Goal: Transaction & Acquisition: Purchase product/service

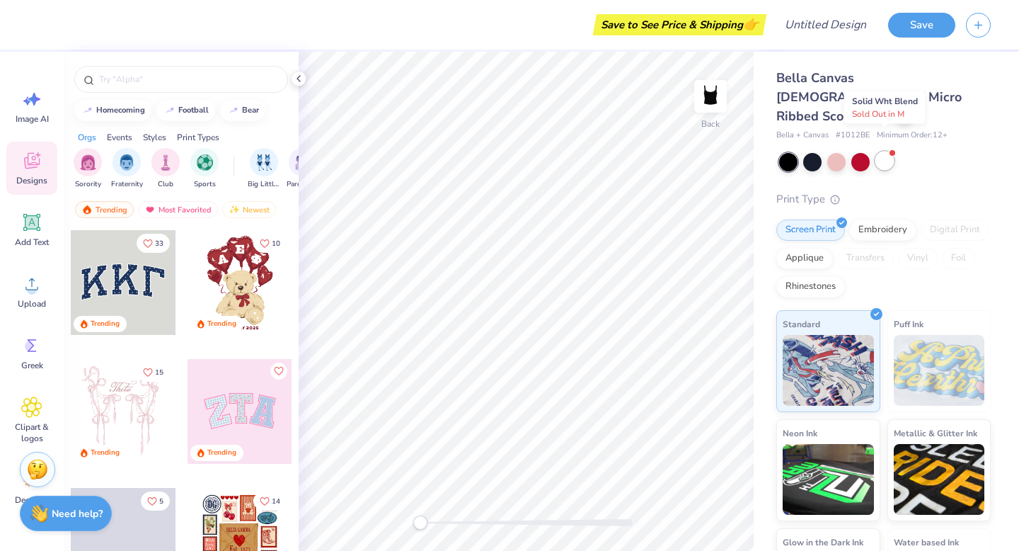
click at [888, 151] on div at bounding box center [884, 160] width 18 height 18
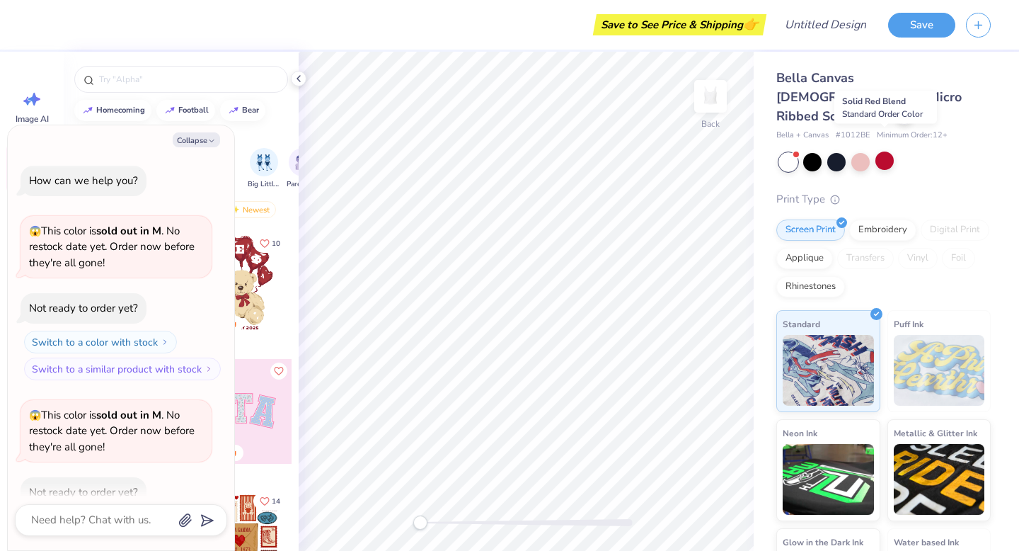
scroll to position [78, 0]
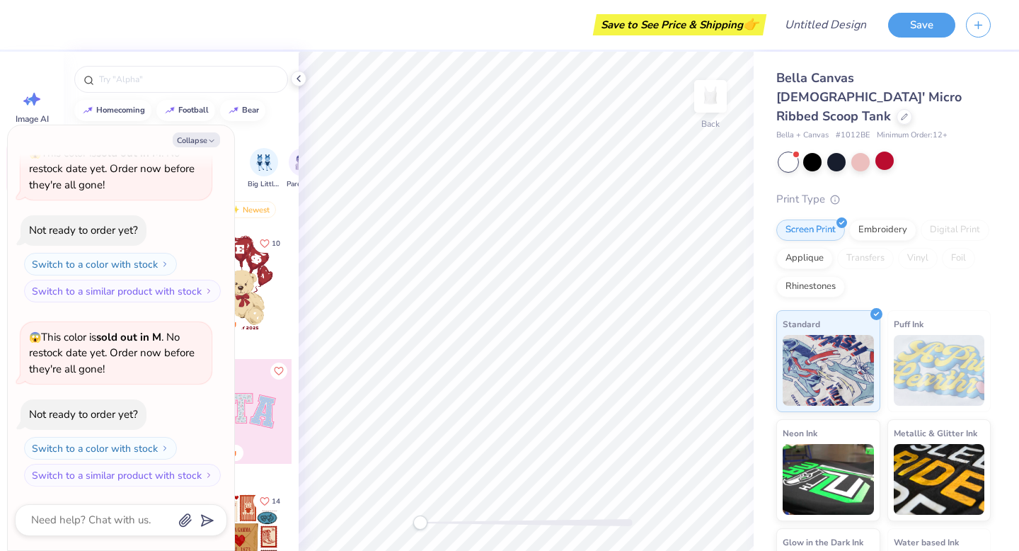
click at [264, 132] on div "Orgs Events Styles Print Types" at bounding box center [181, 134] width 235 height 20
click at [211, 143] on icon "button" at bounding box center [211, 141] width 8 height 8
type textarea "x"
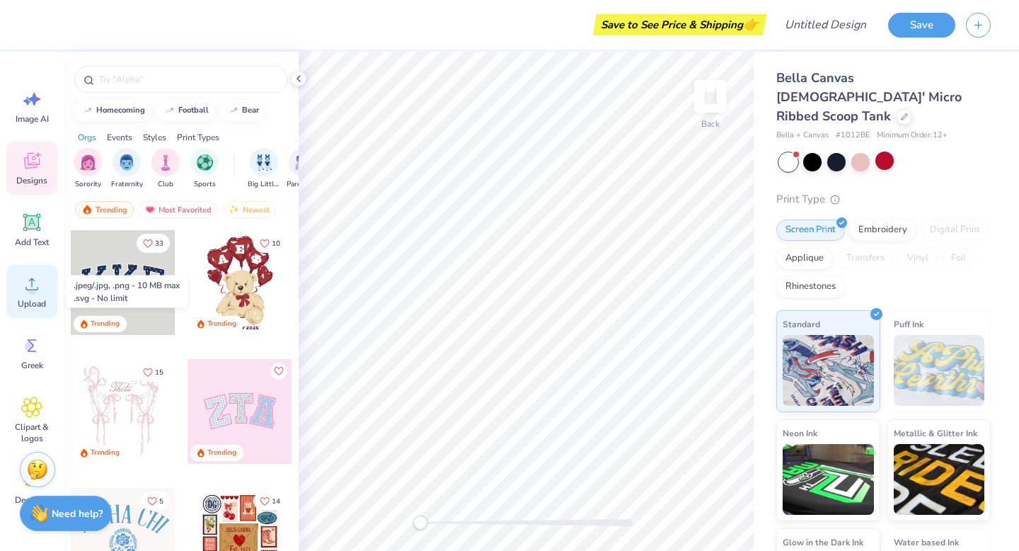
click at [21, 298] on span "Upload" at bounding box center [32, 303] width 28 height 11
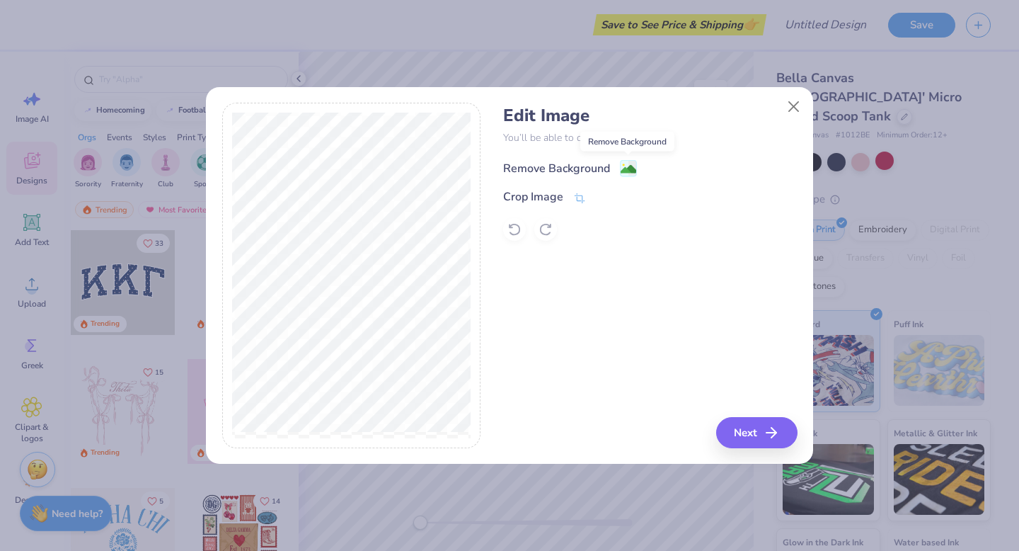
click at [628, 163] on image at bounding box center [629, 169] width 16 height 16
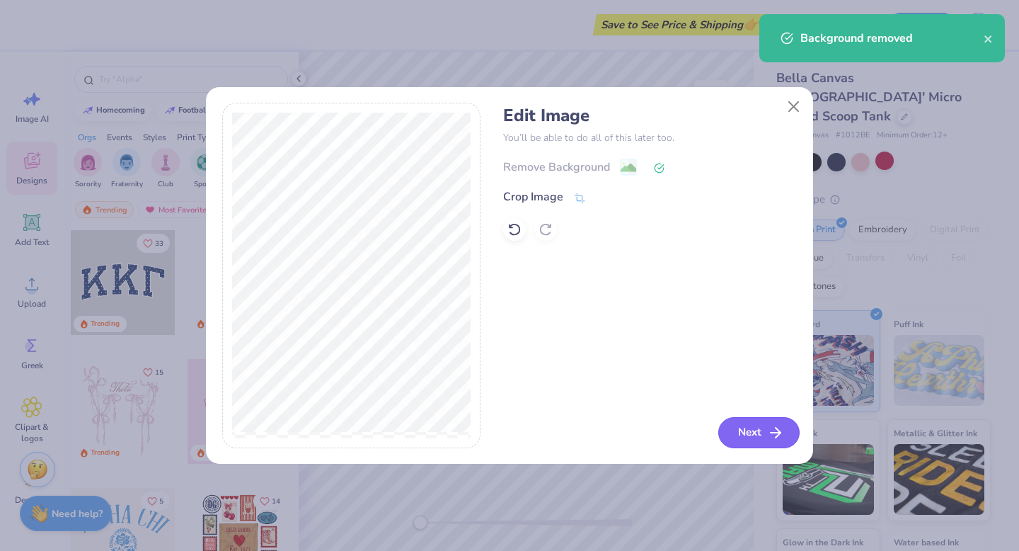
click at [737, 426] on button "Next" at bounding box center [758, 432] width 81 height 31
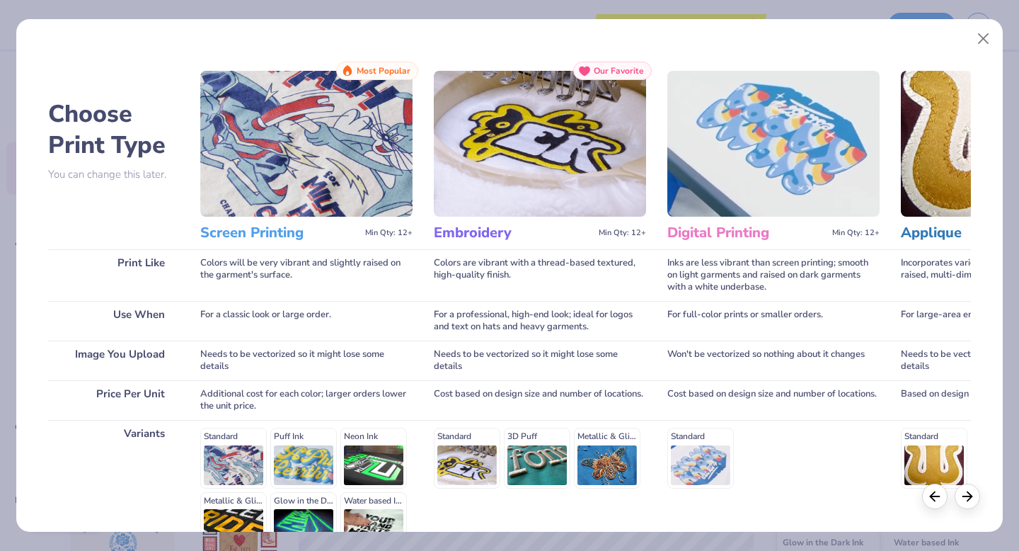
scroll to position [155, 0]
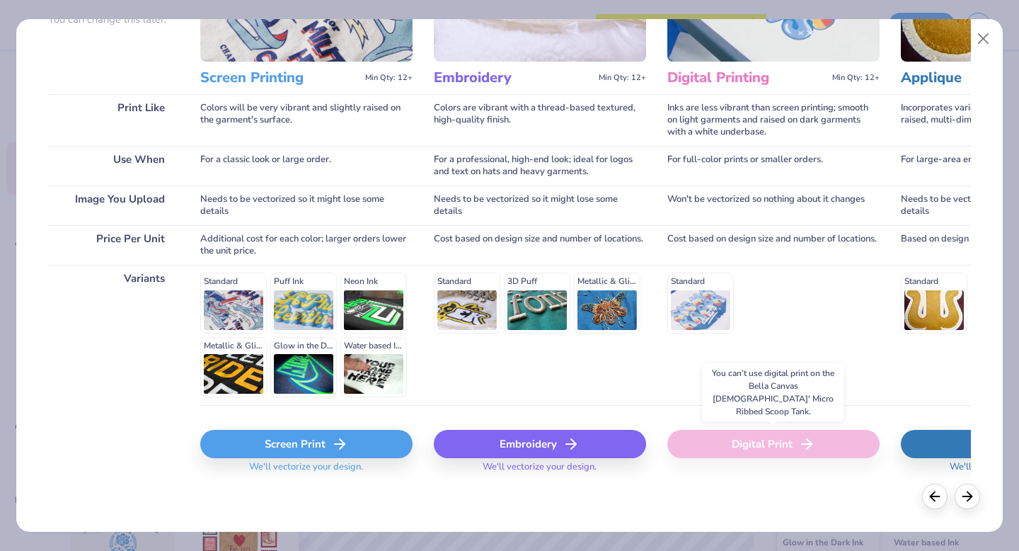
click at [737, 444] on div "Digital Print" at bounding box center [773, 444] width 212 height 28
click at [276, 442] on div "Screen Print" at bounding box center [306, 444] width 212 height 28
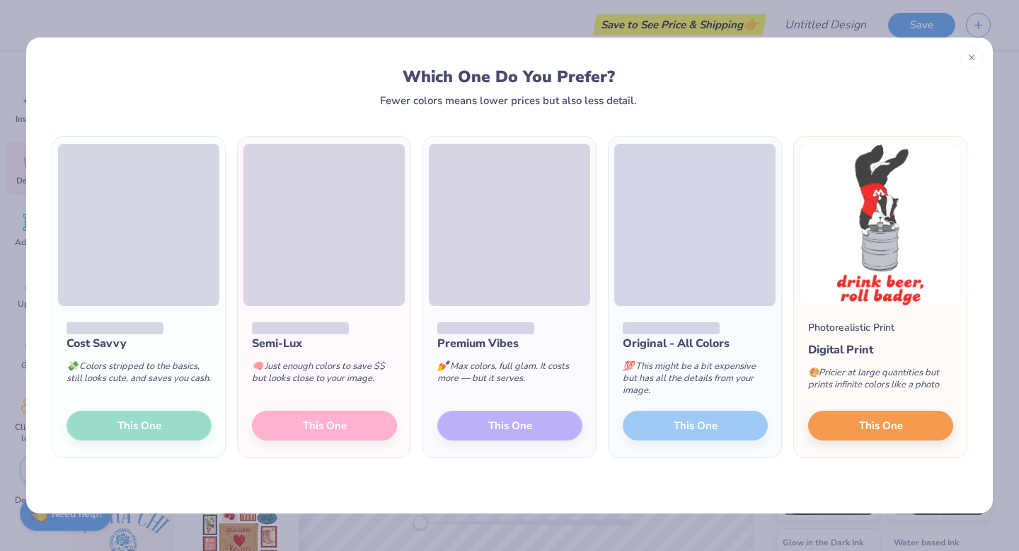
click at [150, 426] on div "Cost Savvy 💸 Colors stripped to the basics, still looks cute, and saves you cas…" at bounding box center [138, 381] width 173 height 151
click at [154, 313] on div "Cost Savvy 💸 Colors stripped to the basics, still looks cute, and saves you cas…" at bounding box center [138, 381] width 173 height 151
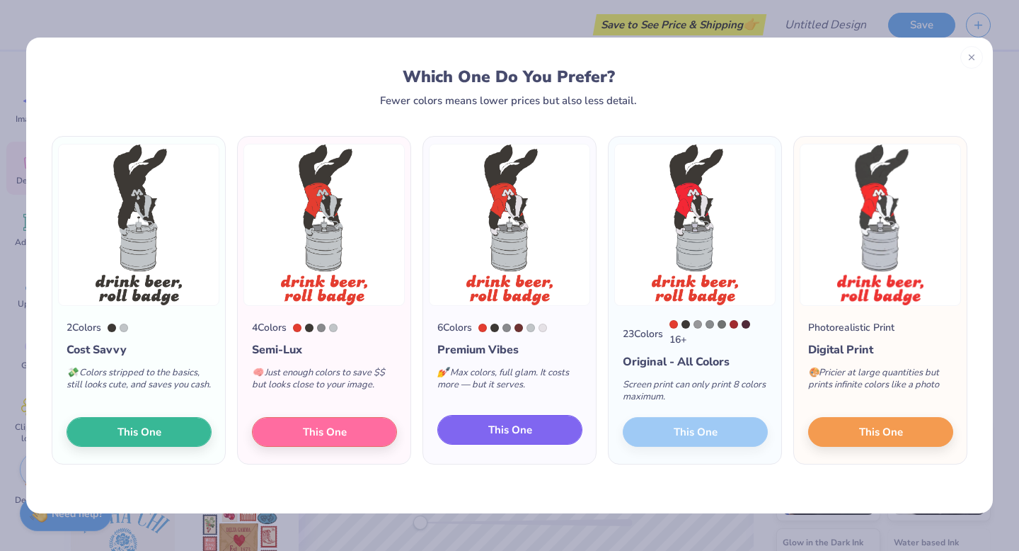
click at [539, 430] on button "This One" at bounding box center [509, 430] width 145 height 30
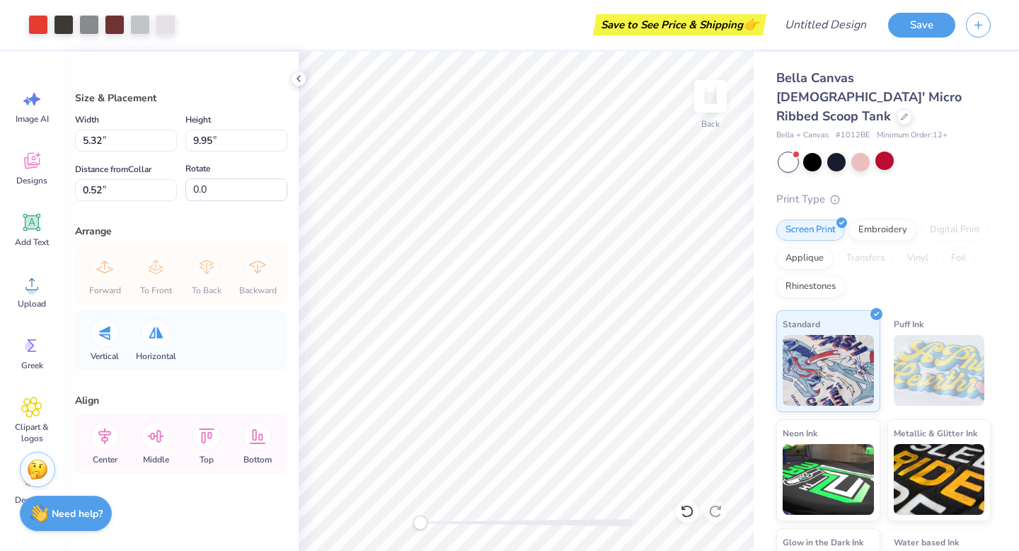
type input "4.81"
type input "8.98"
type input "0.53"
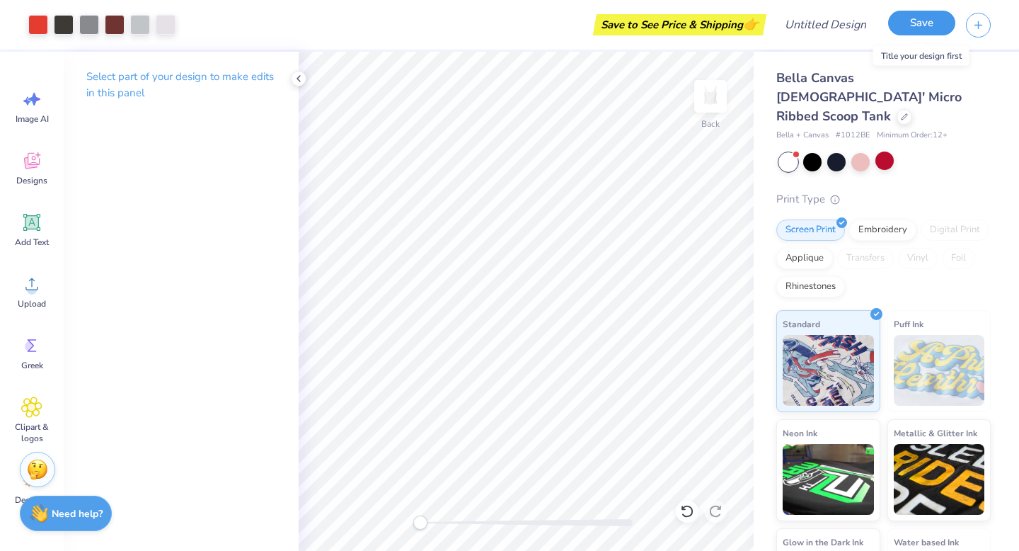
click at [924, 26] on button "Save" at bounding box center [921, 23] width 67 height 25
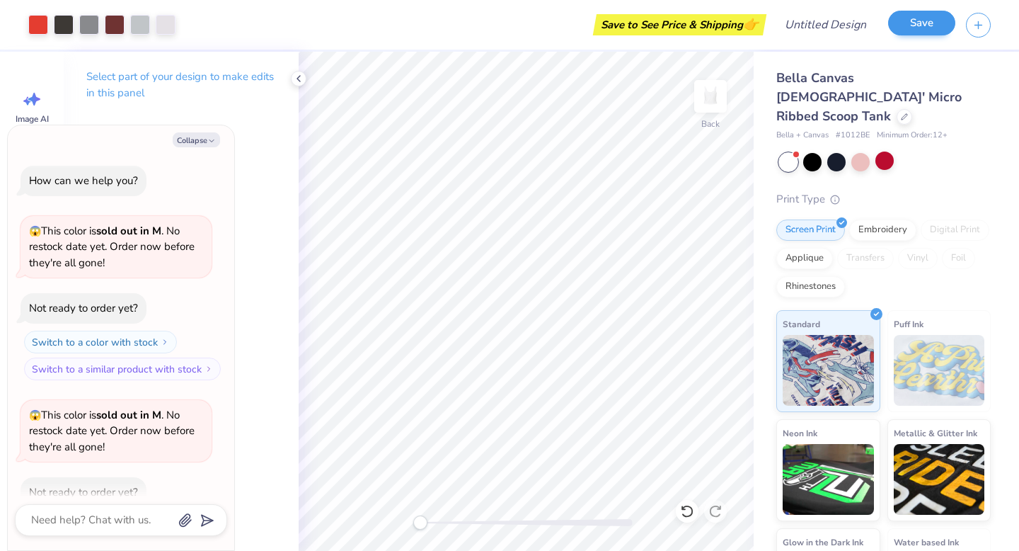
scroll to position [117, 0]
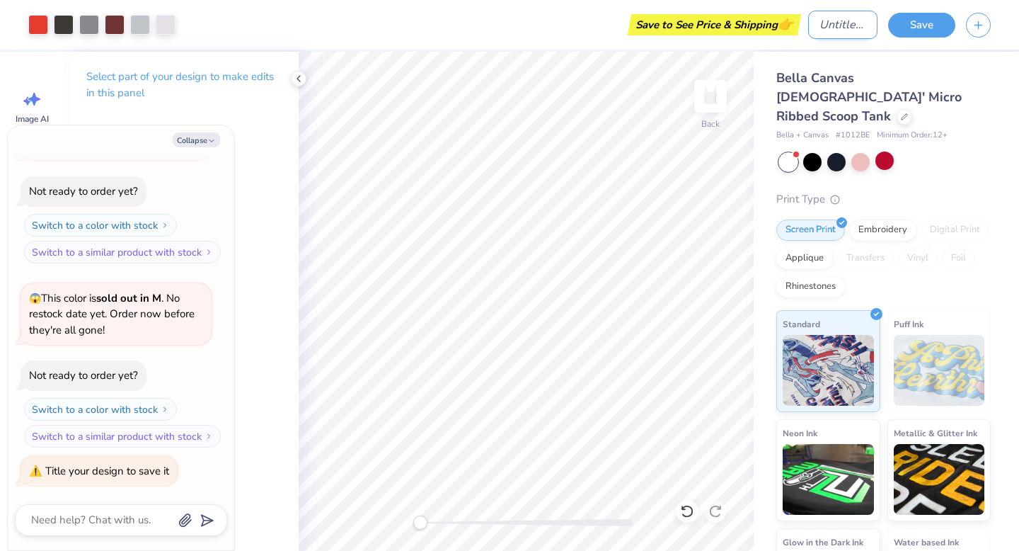
type textarea "x"
click at [808, 28] on input "Design Title" at bounding box center [842, 25] width 69 height 28
type input "w"
type textarea "x"
type input "wi"
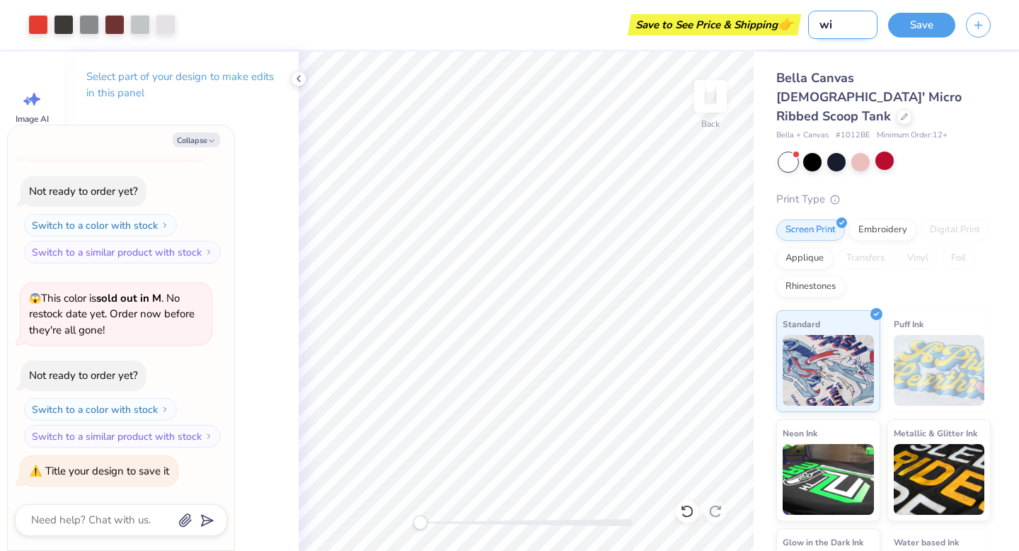
type textarea "x"
type input "wis"
type textarea "x"
type input "wisc"
type textarea "x"
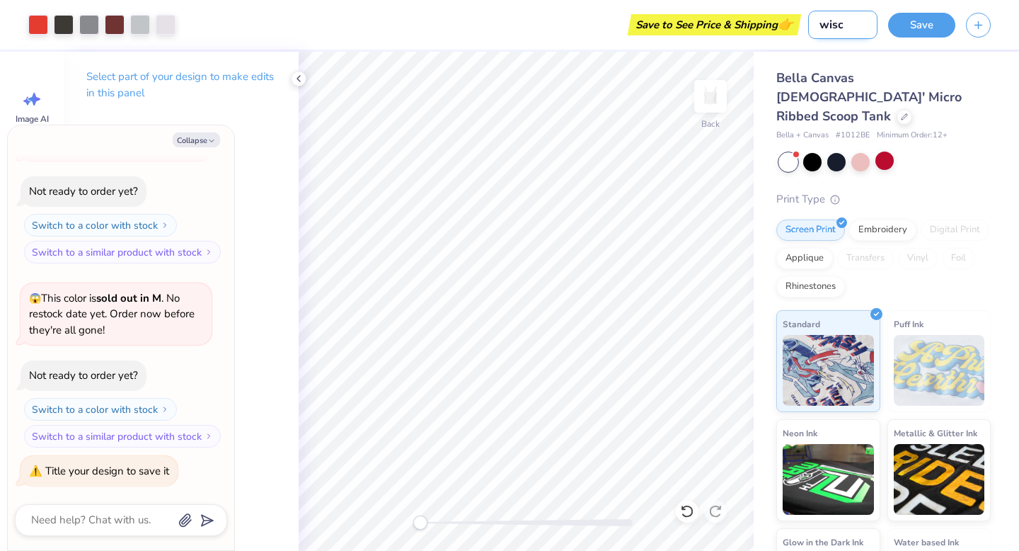
type input "wisco"
type textarea "x"
type input "wisco"
click at [891, 42] on div "Save" at bounding box center [953, 25] width 131 height 50
click at [906, 20] on button "Save" at bounding box center [921, 23] width 67 height 25
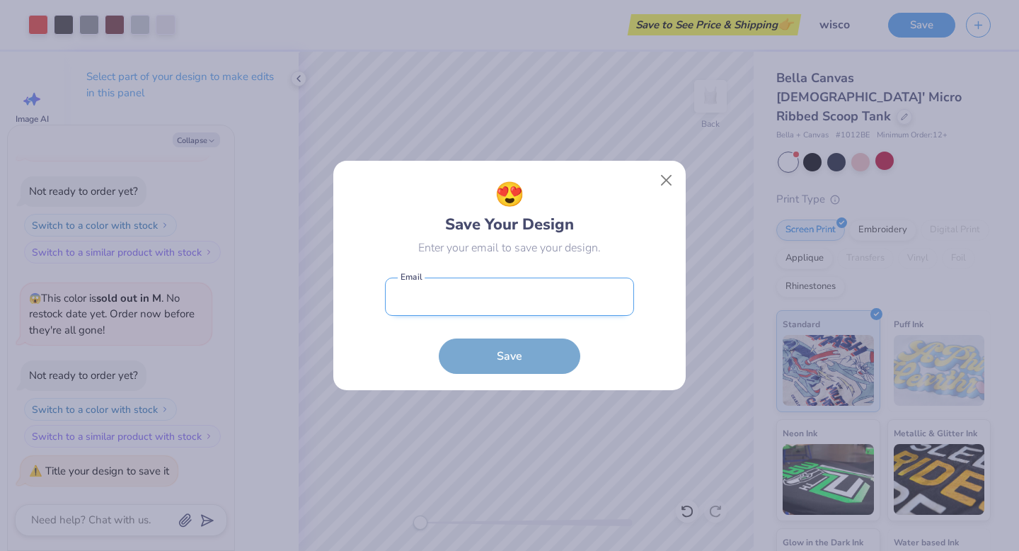
click at [554, 292] on input "email" at bounding box center [509, 296] width 249 height 39
type input "[EMAIL_ADDRESS][DOMAIN_NAME]"
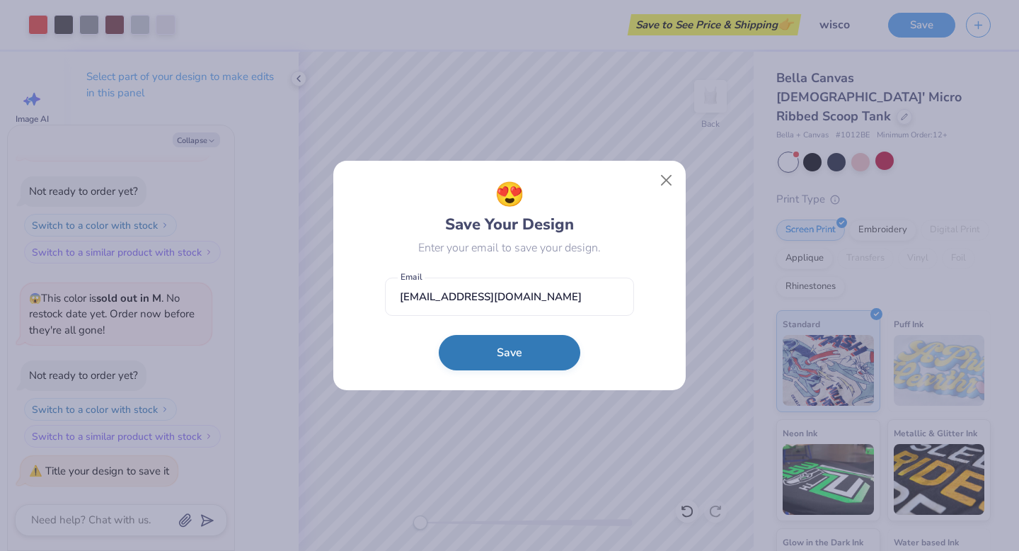
click at [532, 343] on button "Save" at bounding box center [510, 352] width 142 height 35
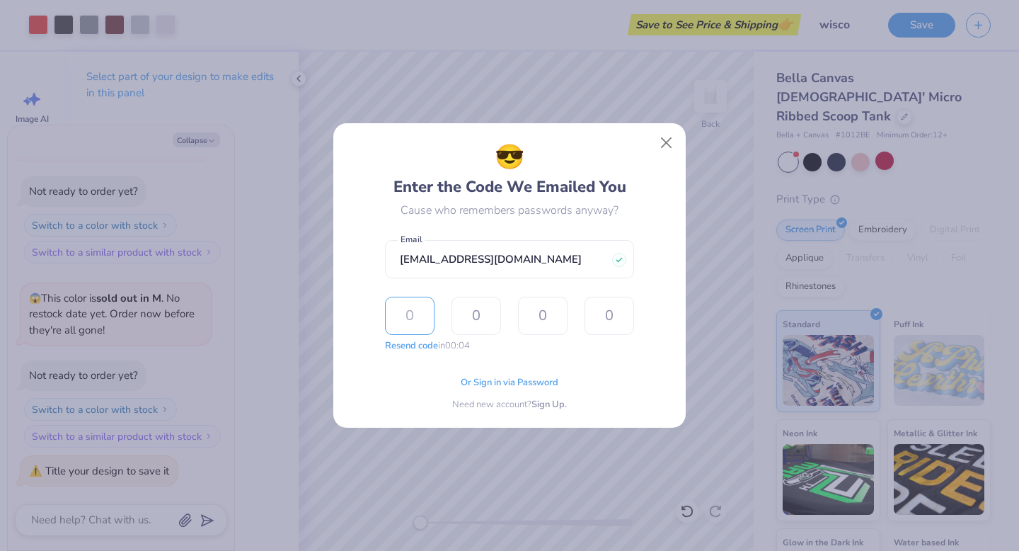
type input "8"
type input "0"
type input "4"
type input "9"
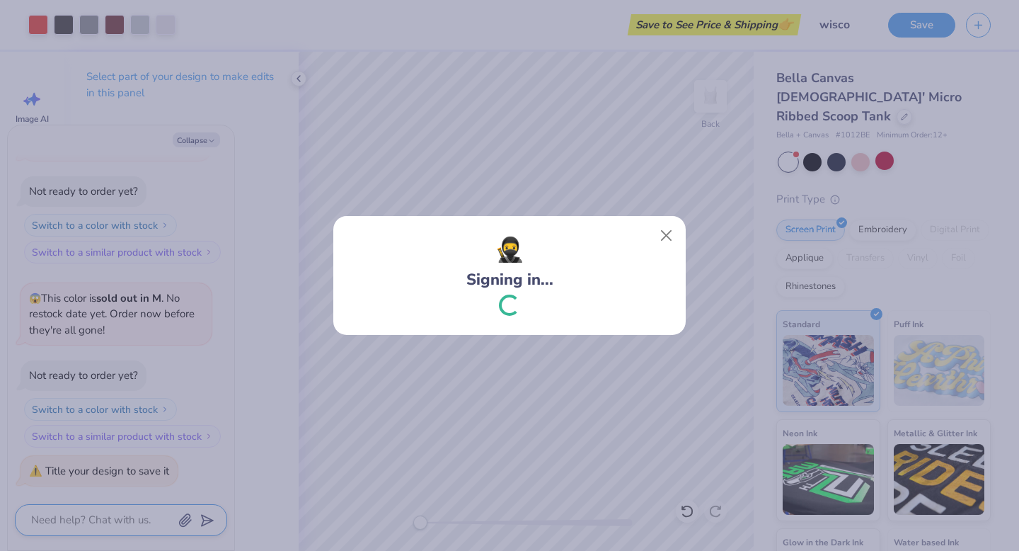
scroll to position [194, 0]
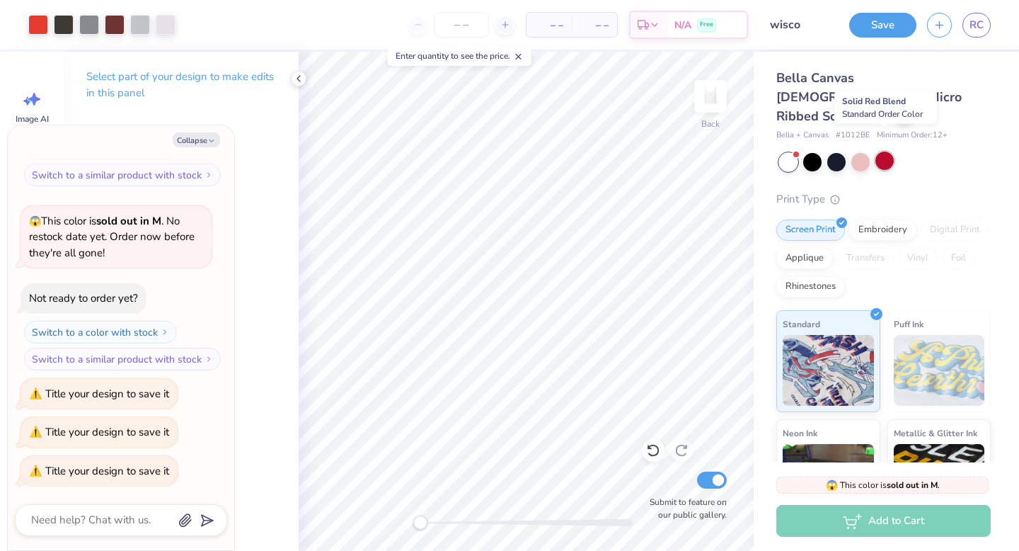
click at [882, 151] on div at bounding box center [884, 160] width 18 height 18
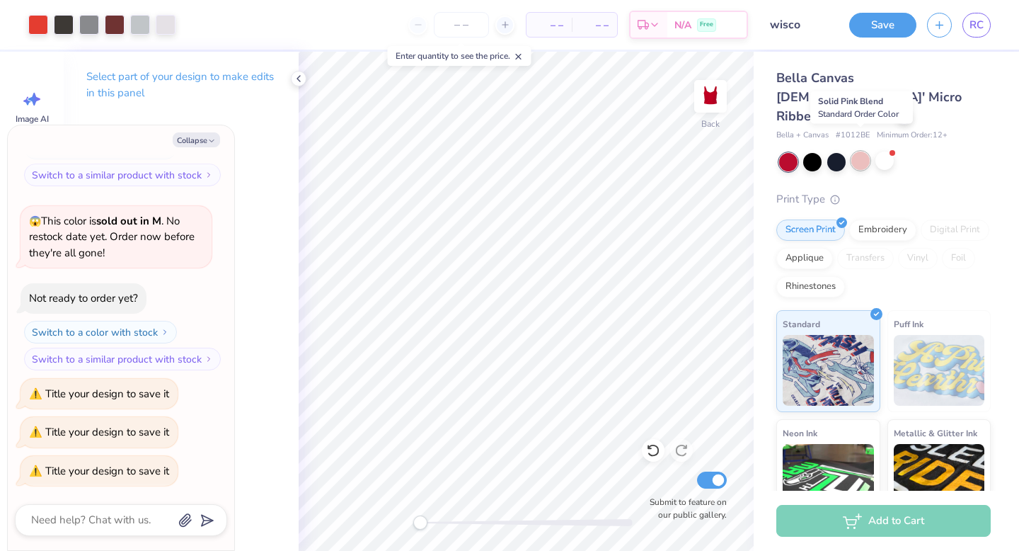
click at [856, 151] on div at bounding box center [860, 160] width 18 height 18
click at [831, 151] on div at bounding box center [836, 160] width 18 height 18
click at [806, 151] on div at bounding box center [812, 160] width 18 height 18
click at [787, 153] on div at bounding box center [788, 162] width 18 height 18
click at [885, 151] on div at bounding box center [884, 160] width 18 height 18
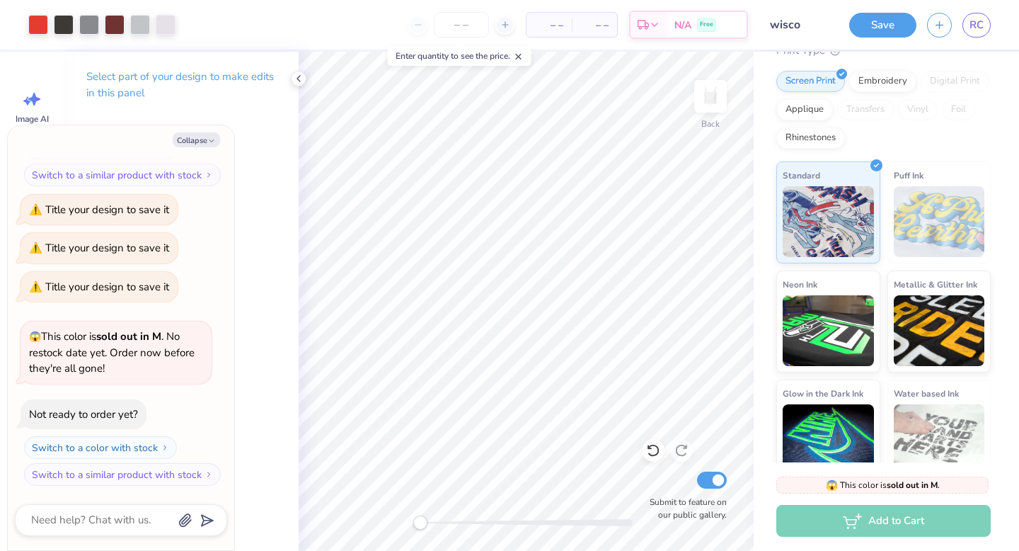
scroll to position [0, 0]
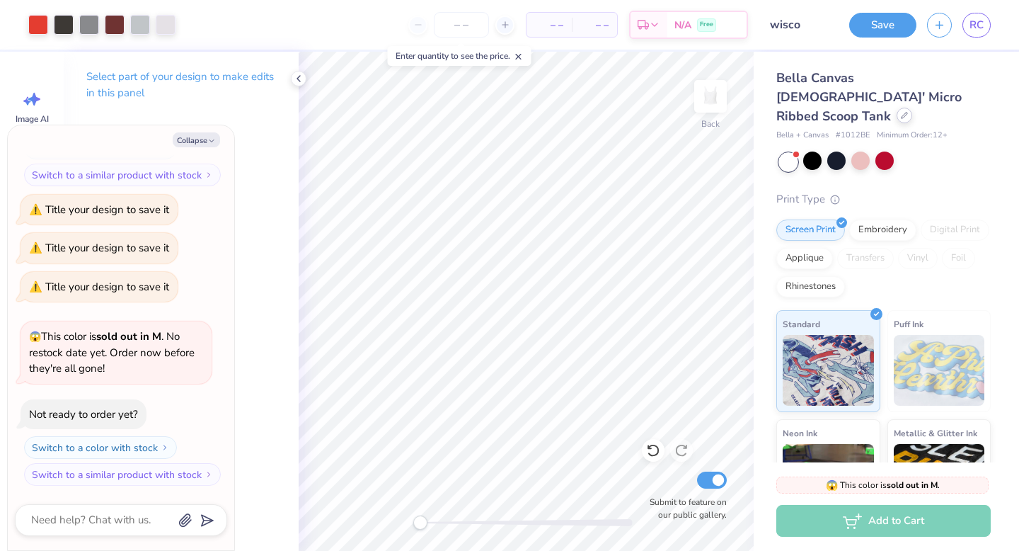
click at [901, 112] on icon at bounding box center [904, 115] width 7 height 7
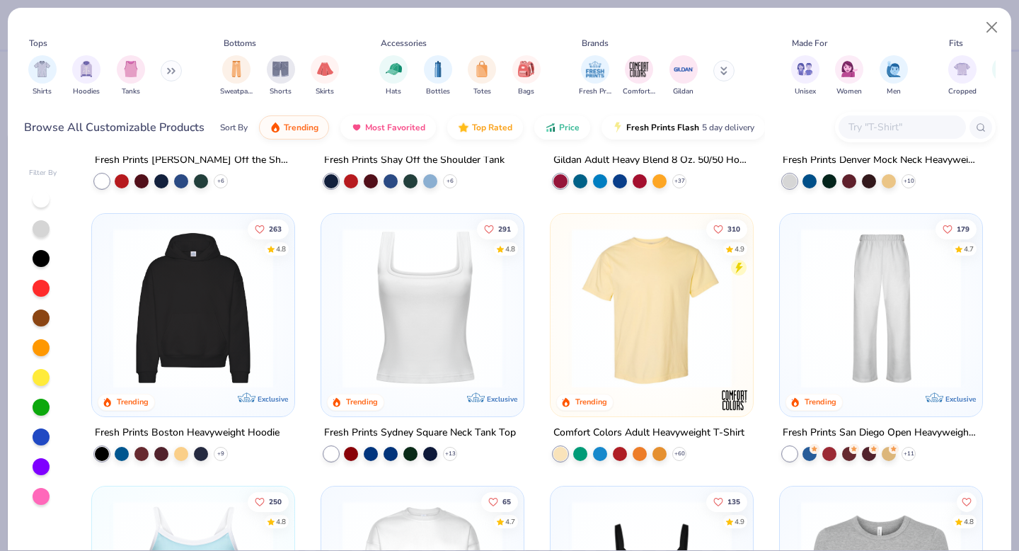
scroll to position [226, 0]
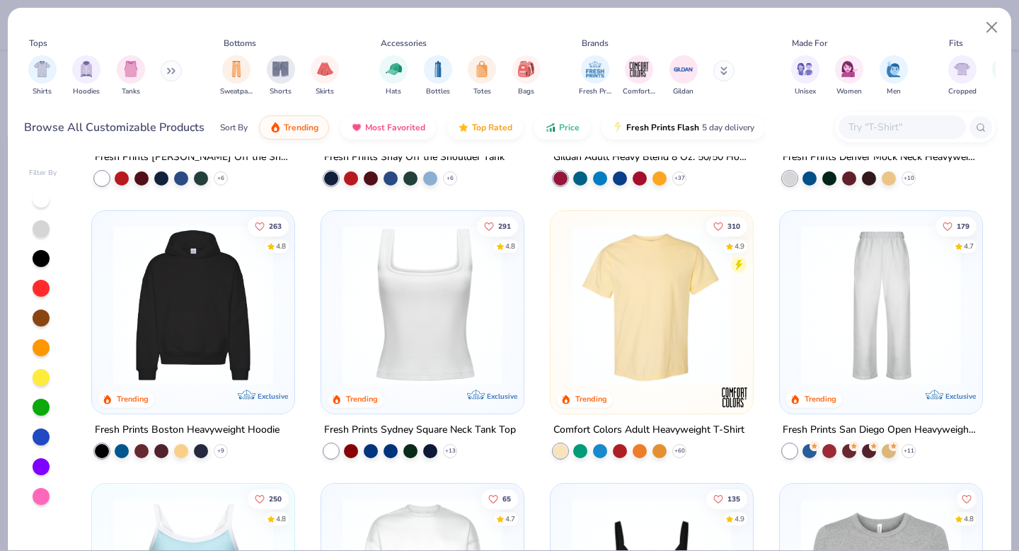
click at [474, 316] on img at bounding box center [422, 305] width 174 height 160
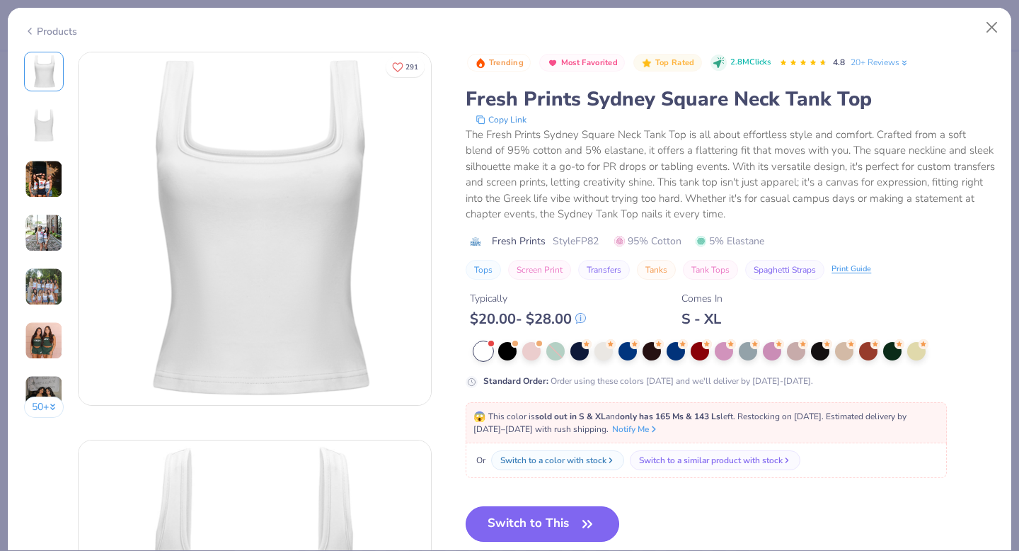
click at [536, 534] on button "Switch to This" at bounding box center [543, 523] width 154 height 35
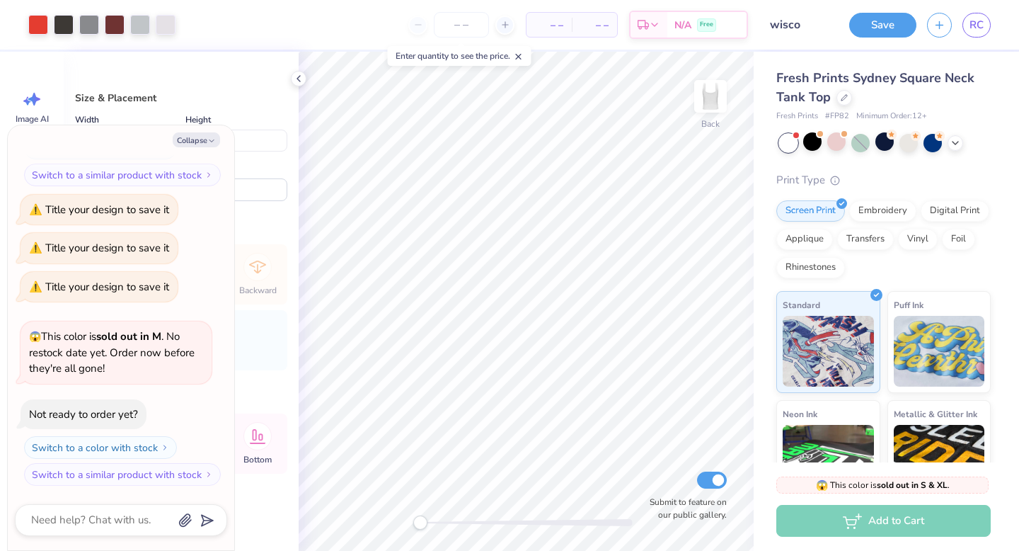
type textarea "x"
type input "5.46"
type input "10.20"
type input "0.63"
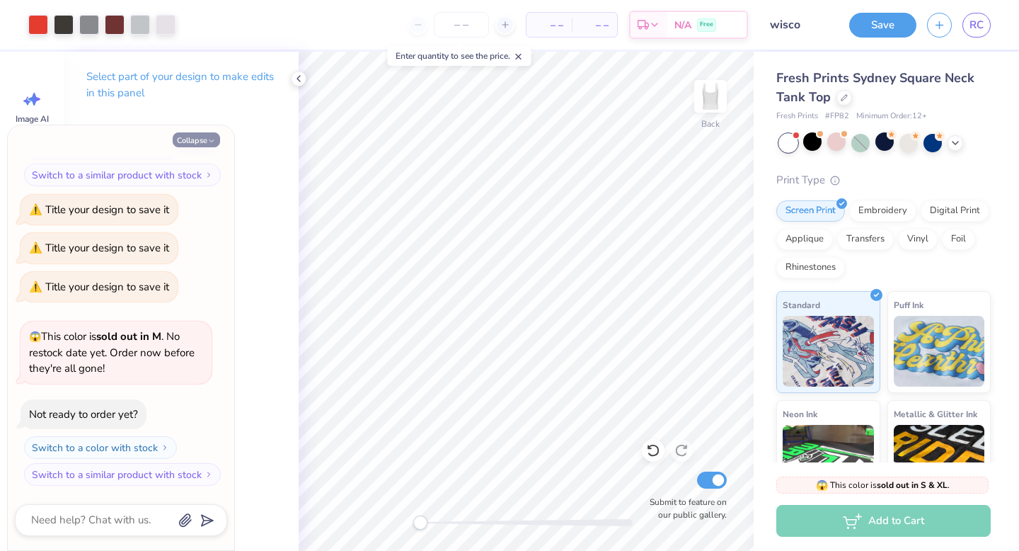
click at [194, 139] on button "Collapse" at bounding box center [196, 139] width 47 height 15
type textarea "x"
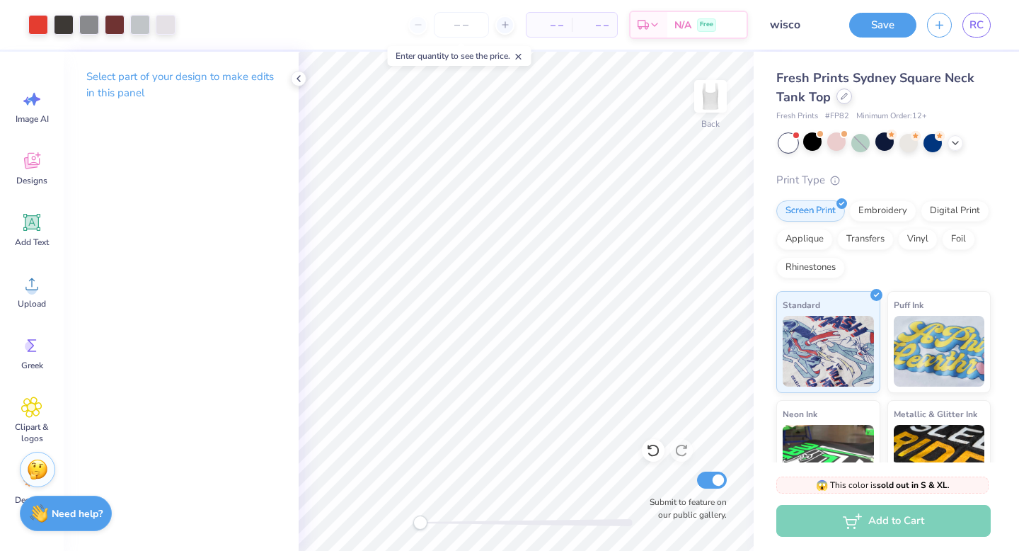
click at [845, 96] on icon at bounding box center [844, 96] width 7 height 7
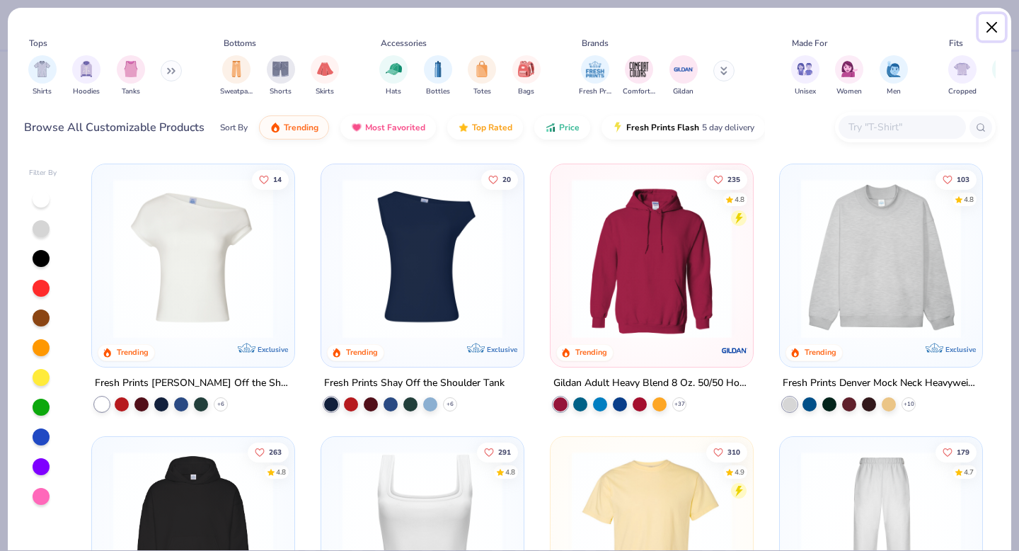
click at [987, 33] on button "Close" at bounding box center [992, 27] width 27 height 27
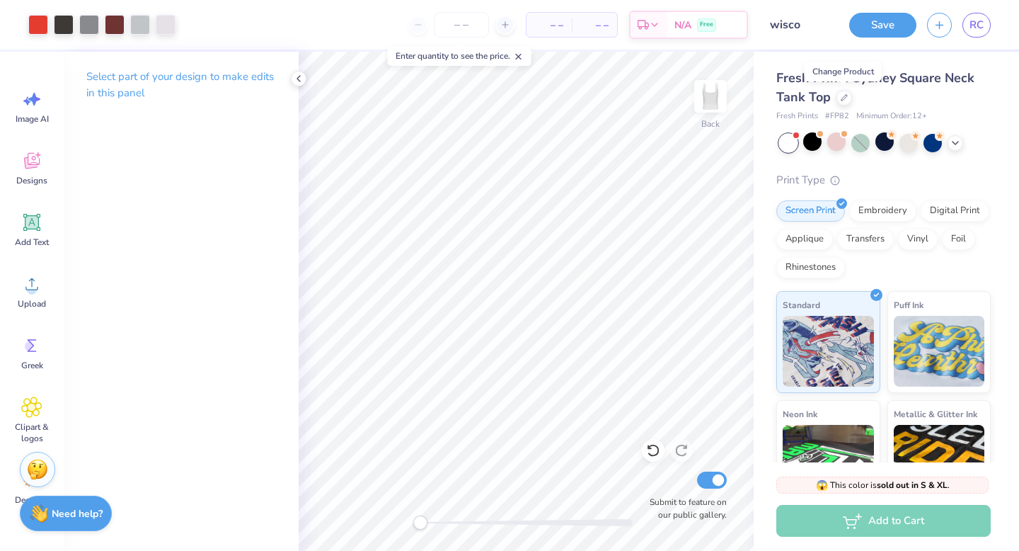
click at [895, 529] on div "Add to Cart" at bounding box center [883, 521] width 214 height 32
click at [892, 515] on div "Add to Cart" at bounding box center [883, 521] width 214 height 32
click at [955, 142] on polyline at bounding box center [956, 141] width 6 height 3
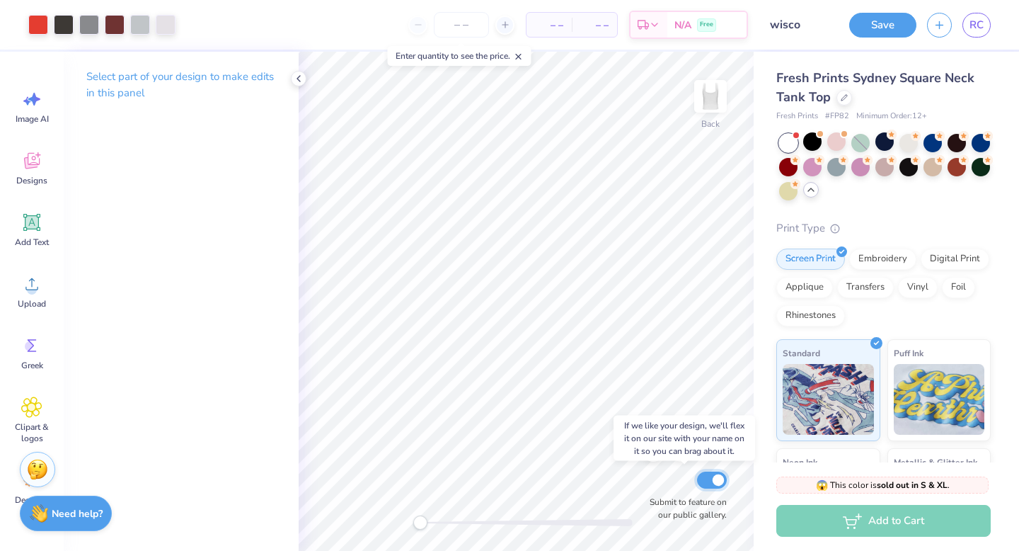
click at [705, 482] on input "Submit to feature on our public gallery." at bounding box center [712, 479] width 30 height 17
checkbox input "false"
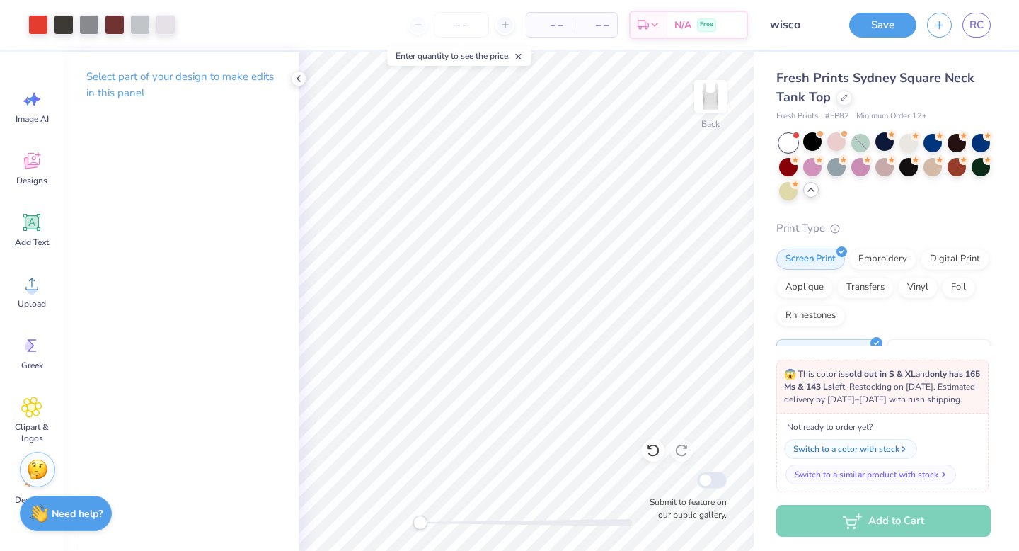
click at [884, 480] on button "Switch to a similar product with stock" at bounding box center [871, 474] width 171 height 20
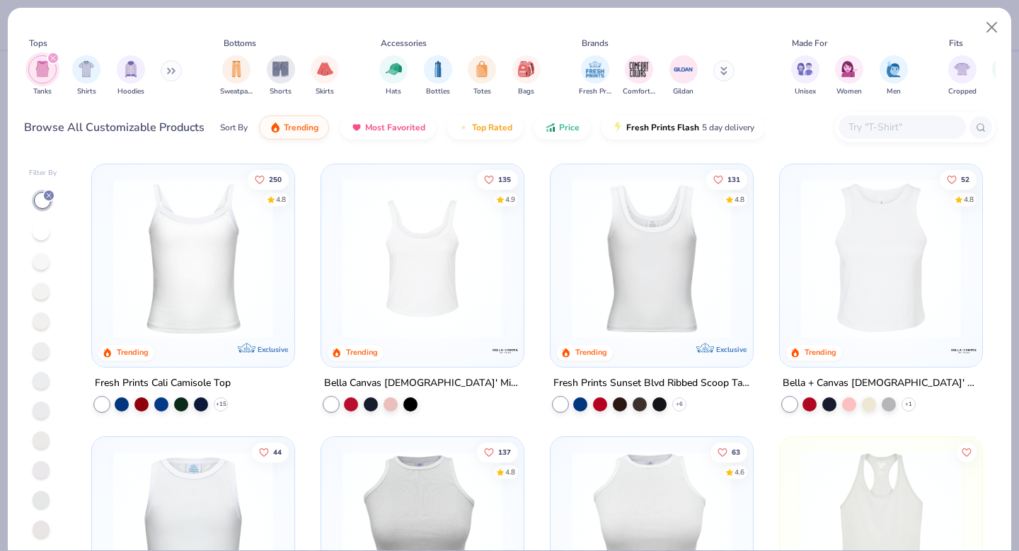
click at [194, 275] on img at bounding box center [193, 258] width 174 height 160
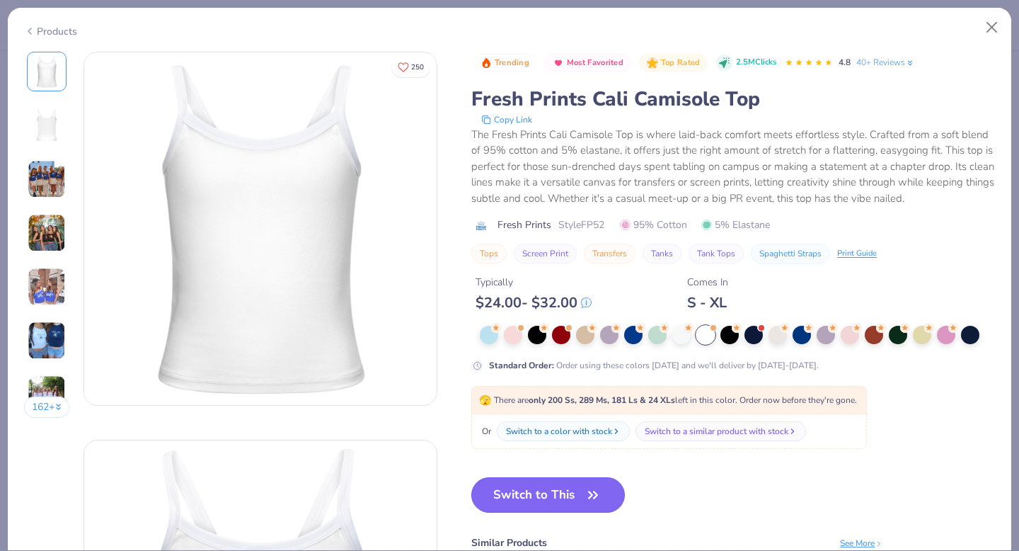
click at [529, 503] on button "Switch to This" at bounding box center [548, 494] width 154 height 35
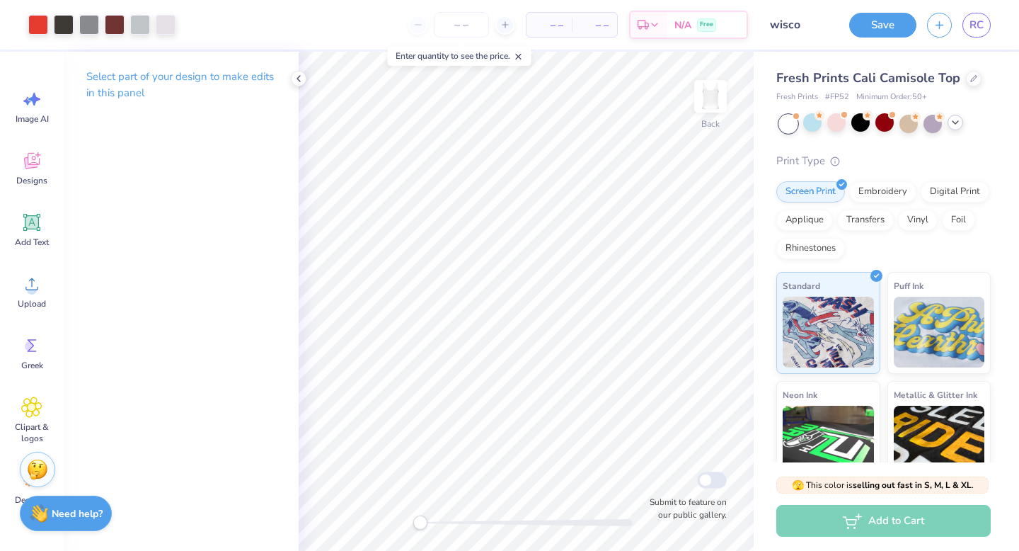
click at [901, 506] on div "Add to Cart" at bounding box center [883, 521] width 214 height 32
click at [854, 329] on img at bounding box center [828, 329] width 91 height 71
click at [814, 194] on div "Screen Print" at bounding box center [810, 189] width 69 height 21
click at [885, 527] on div "Add to Cart" at bounding box center [883, 521] width 214 height 32
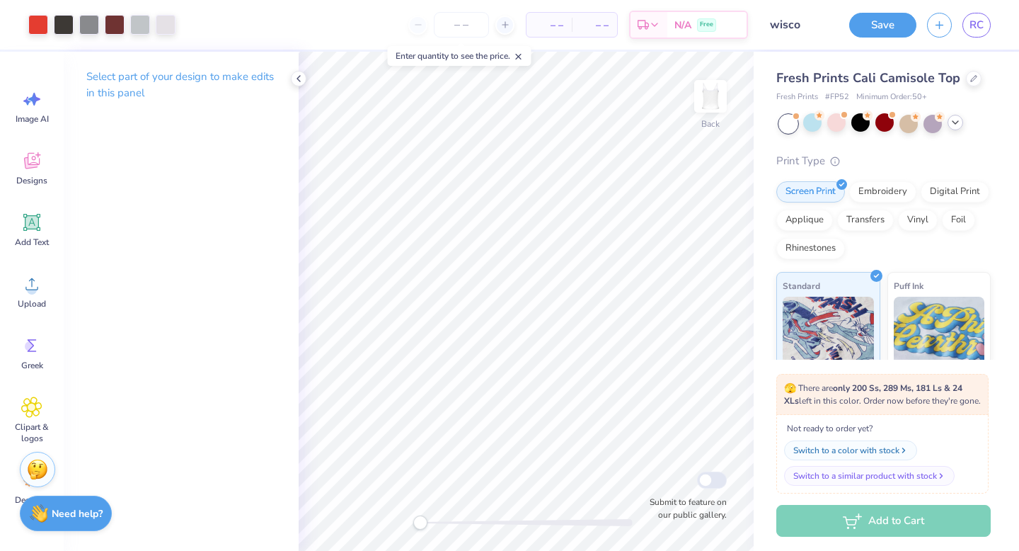
click at [880, 487] on div "Not ready to order yet? Switch to a color with stock Switch to a similar produc…" at bounding box center [882, 454] width 212 height 79
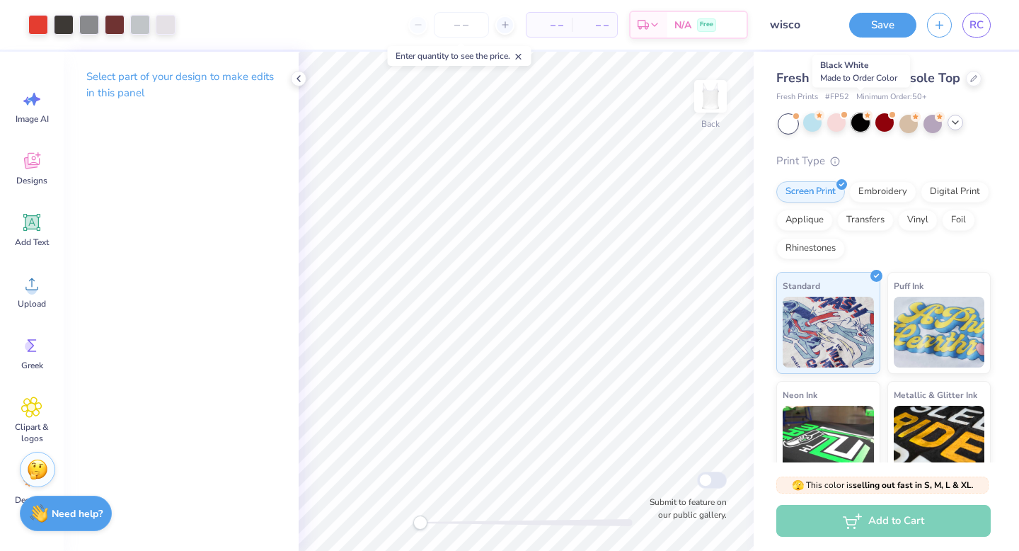
scroll to position [130, 0]
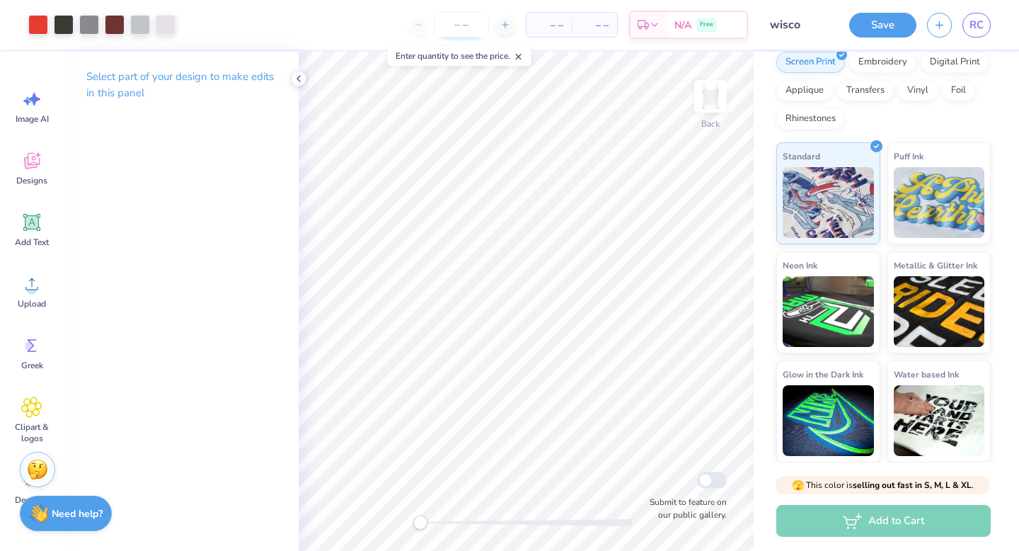
click at [462, 28] on input "number" at bounding box center [461, 24] width 55 height 25
type input "50"
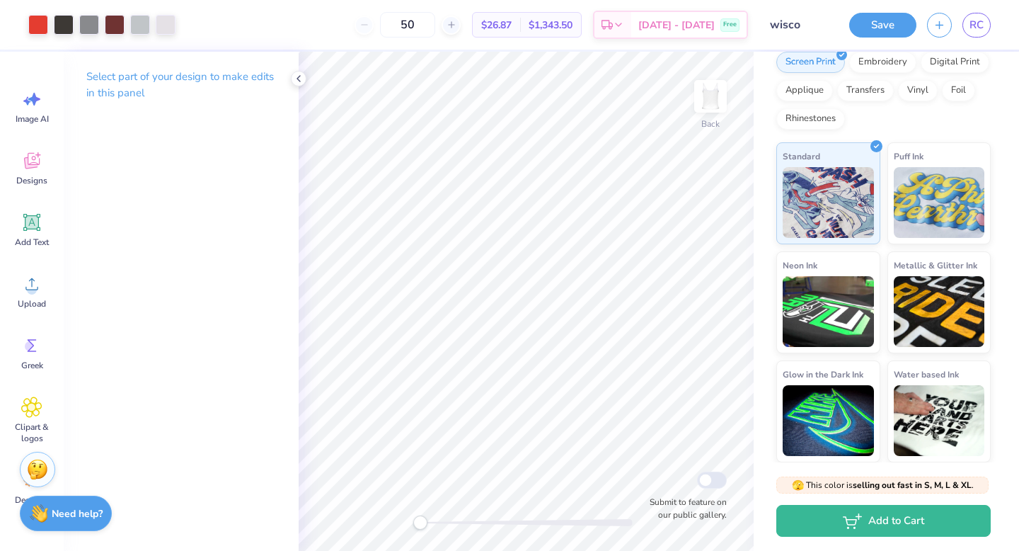
scroll to position [0, 0]
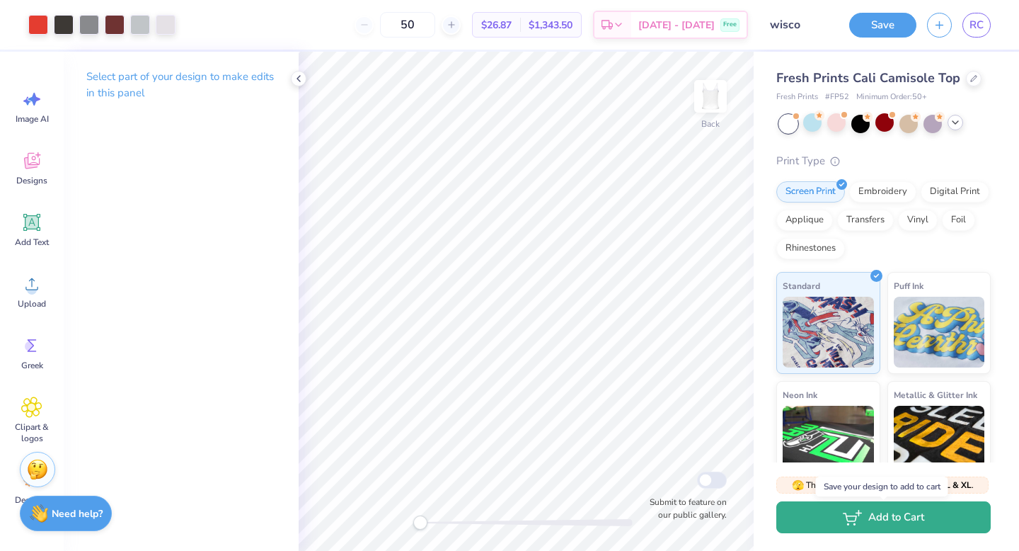
click at [889, 512] on button "Add to Cart" at bounding box center [883, 517] width 214 height 32
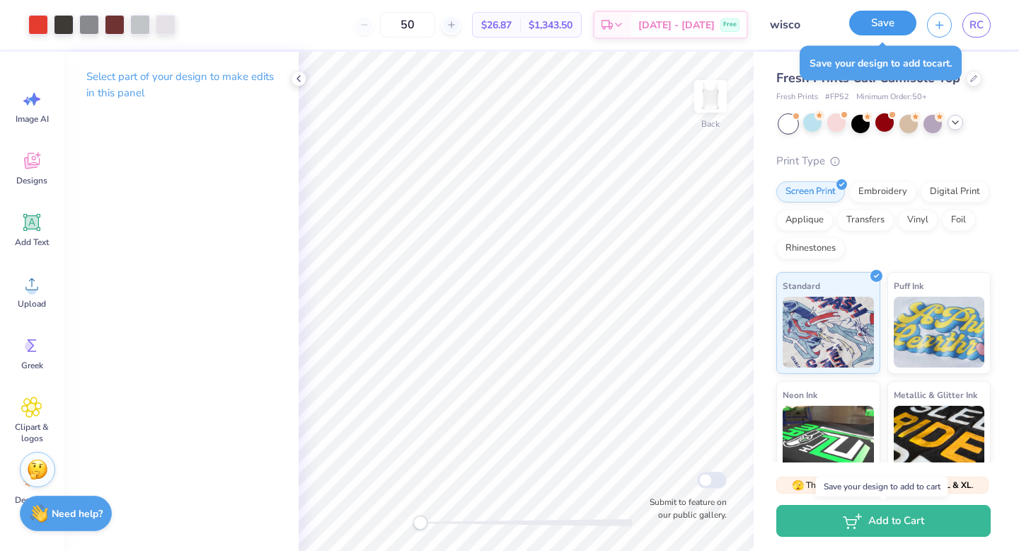
click at [879, 21] on button "Save" at bounding box center [882, 23] width 67 height 25
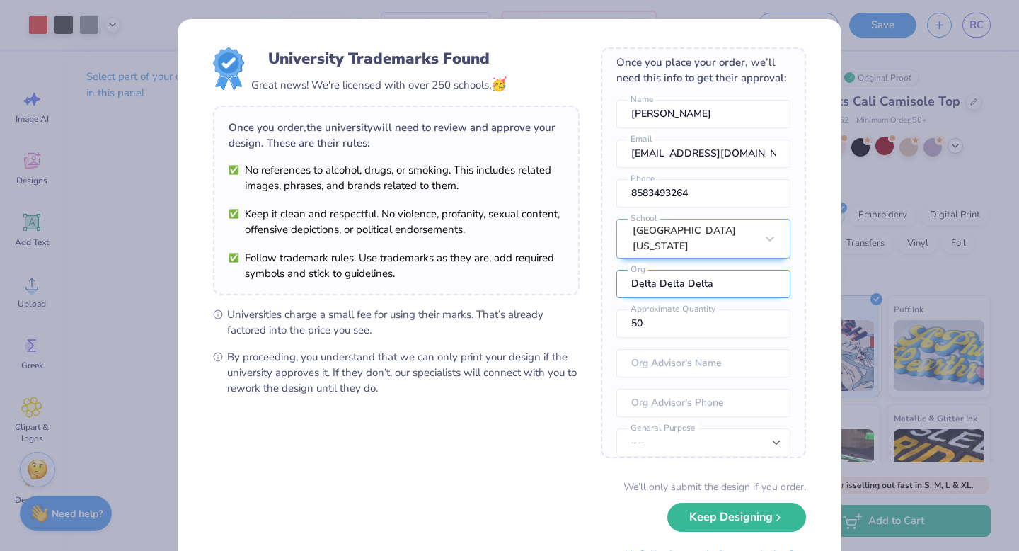
scroll to position [13, 0]
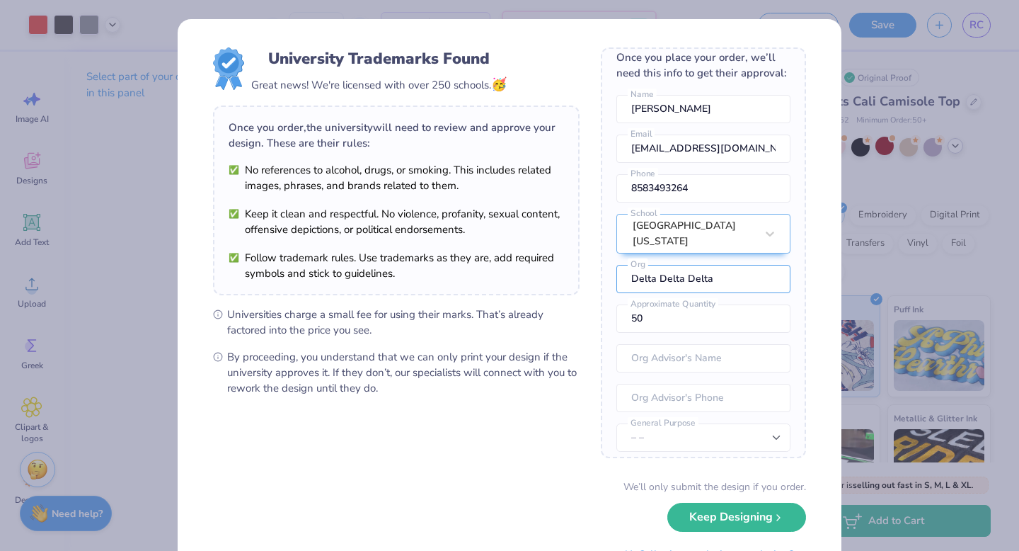
drag, startPoint x: 721, startPoint y: 279, endPoint x: 601, endPoint y: 275, distance: 120.4
click at [601, 275] on div "Once you place your order, we’ll need this info to get their approval: [PERSON_…" at bounding box center [703, 252] width 205 height 411
click at [643, 318] on input "50" at bounding box center [703, 318] width 174 height 28
type input "5"
type input "1"
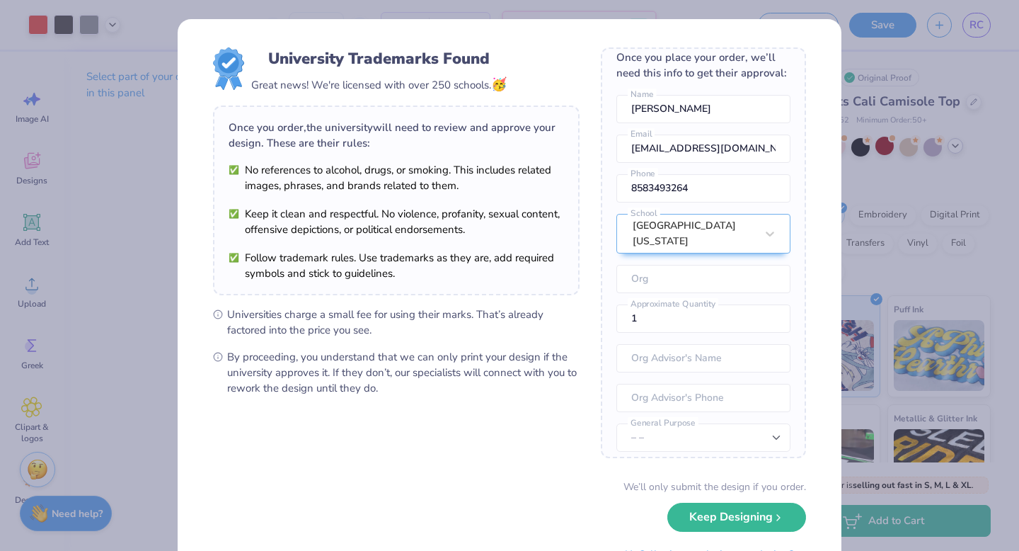
click at [591, 442] on form "University Trademarks Found Great news! We're licensed with over 250 schools. 🥳…" at bounding box center [509, 307] width 593 height 521
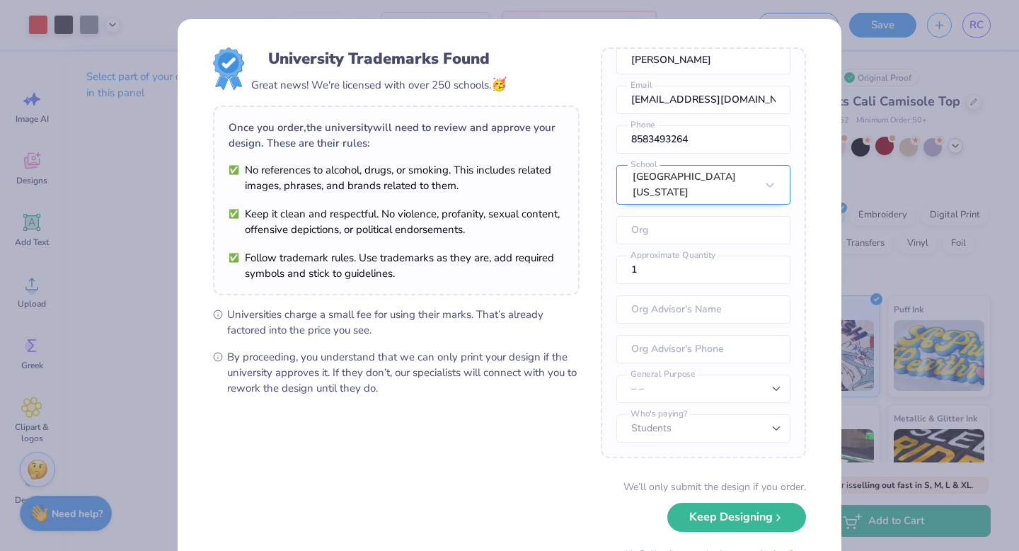
click at [719, 185] on div "[GEOGRAPHIC_DATA][US_STATE]" at bounding box center [694, 185] width 126 height 38
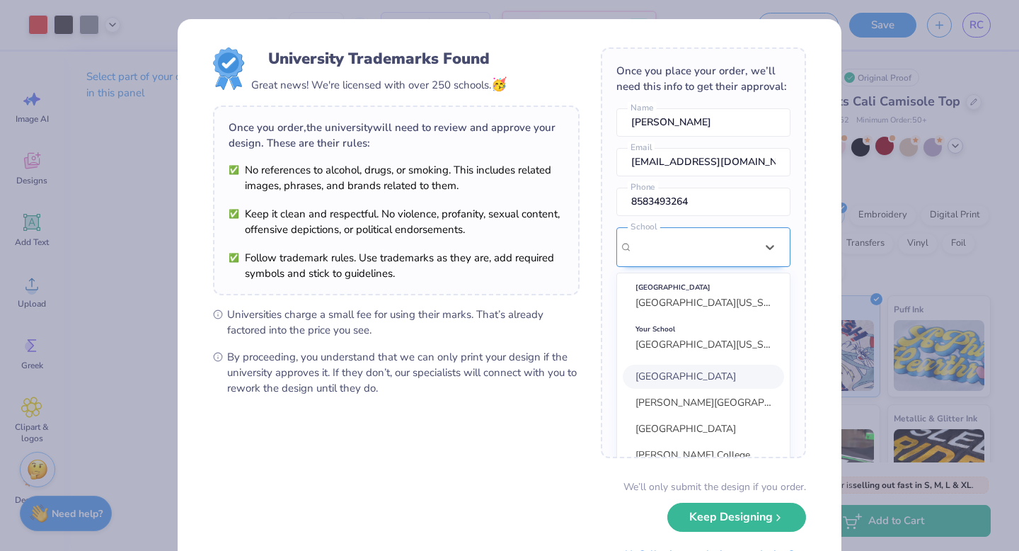
scroll to position [115, 0]
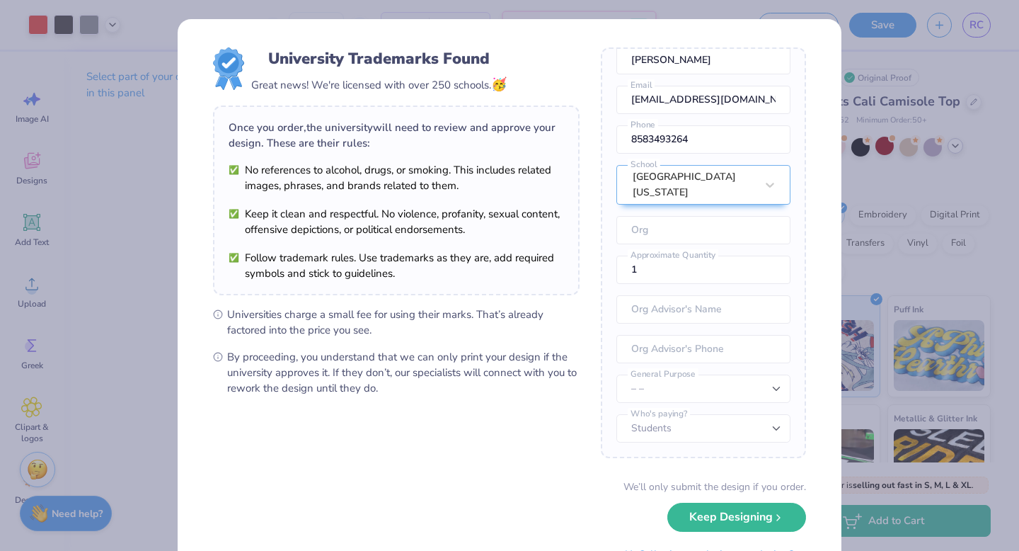
click at [564, 411] on form "University Trademarks Found Great news! We're licensed with over 250 schools. 🥳…" at bounding box center [509, 307] width 593 height 521
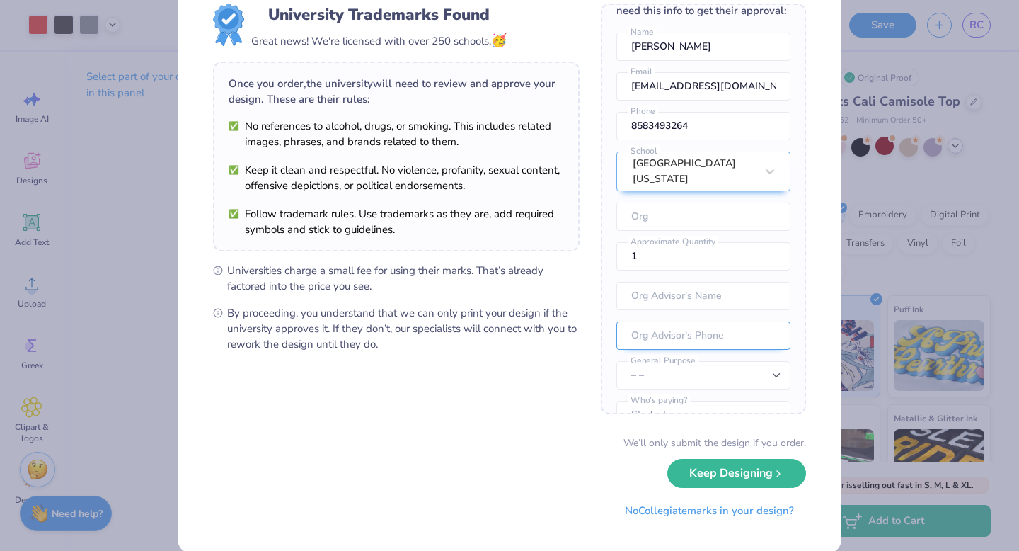
scroll to position [62, 0]
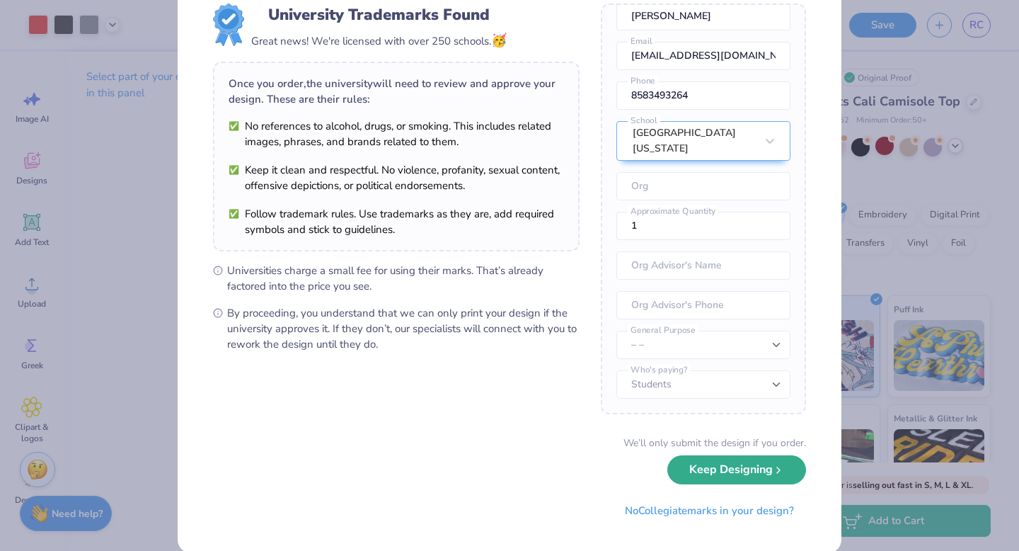
click at [717, 472] on button "Keep Designing" at bounding box center [736, 469] width 139 height 29
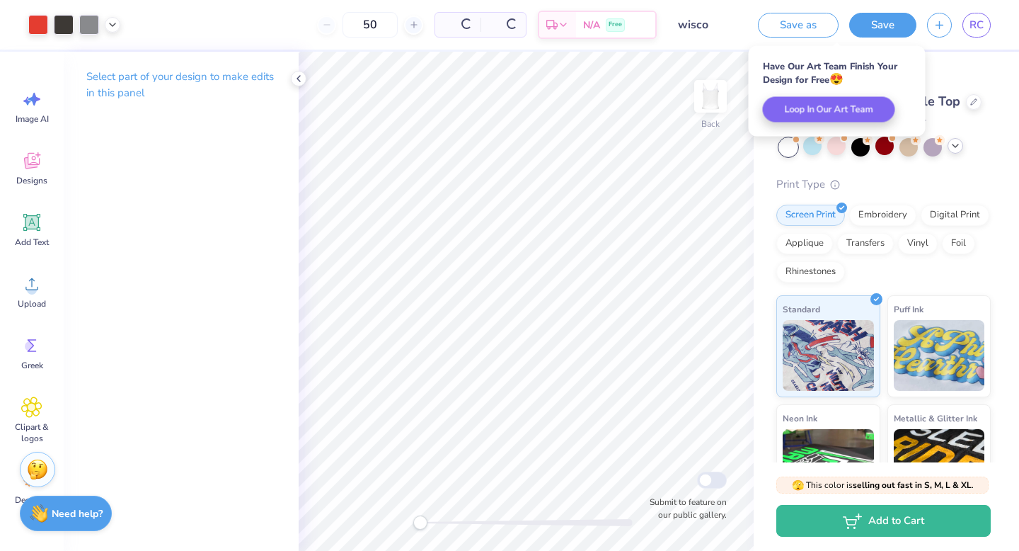
scroll to position [0, 0]
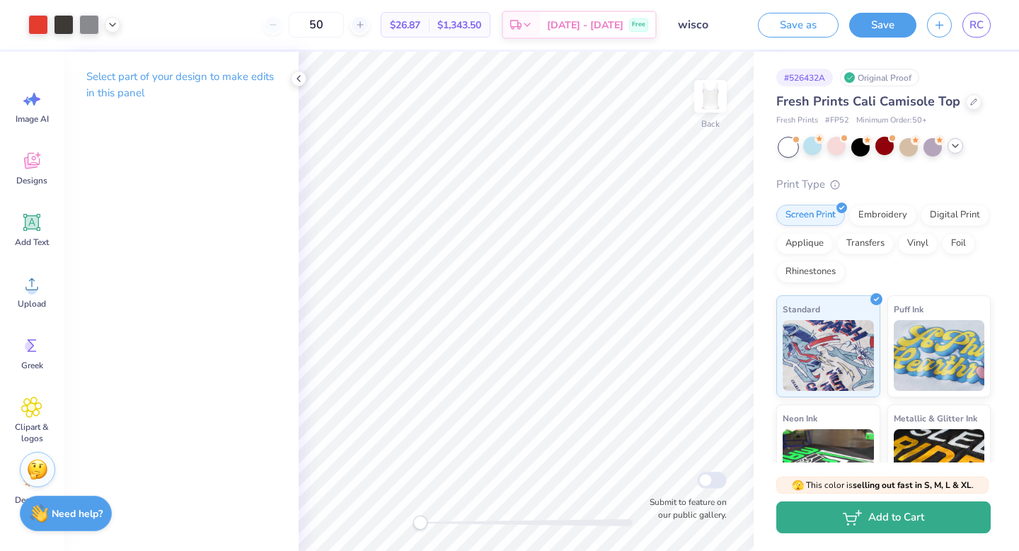
click at [850, 511] on icon "button" at bounding box center [852, 518] width 19 height 16
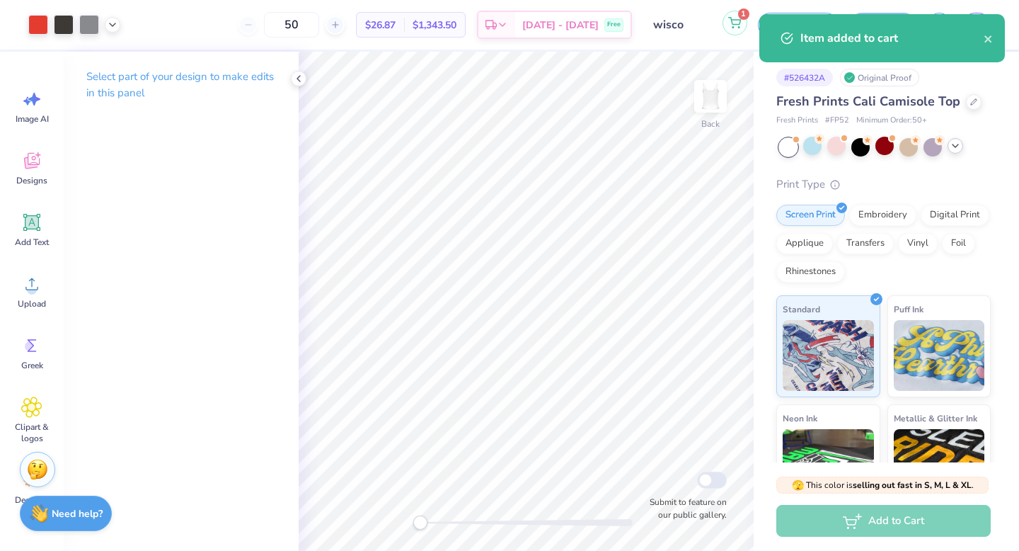
click at [734, 28] on icon at bounding box center [734, 22] width 13 height 11
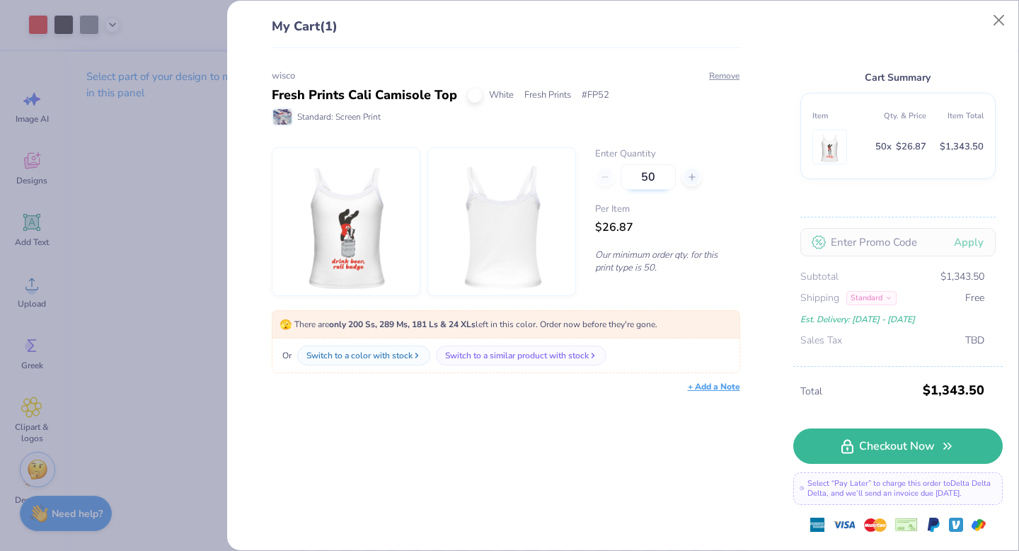
click at [645, 173] on input "50" at bounding box center [648, 176] width 55 height 25
click at [660, 179] on input "50" at bounding box center [648, 176] width 55 height 25
type input "5"
type input "50"
click at [682, 231] on div "Per Item $26.87" at bounding box center [667, 219] width 144 height 34
